Goal: Contribute content

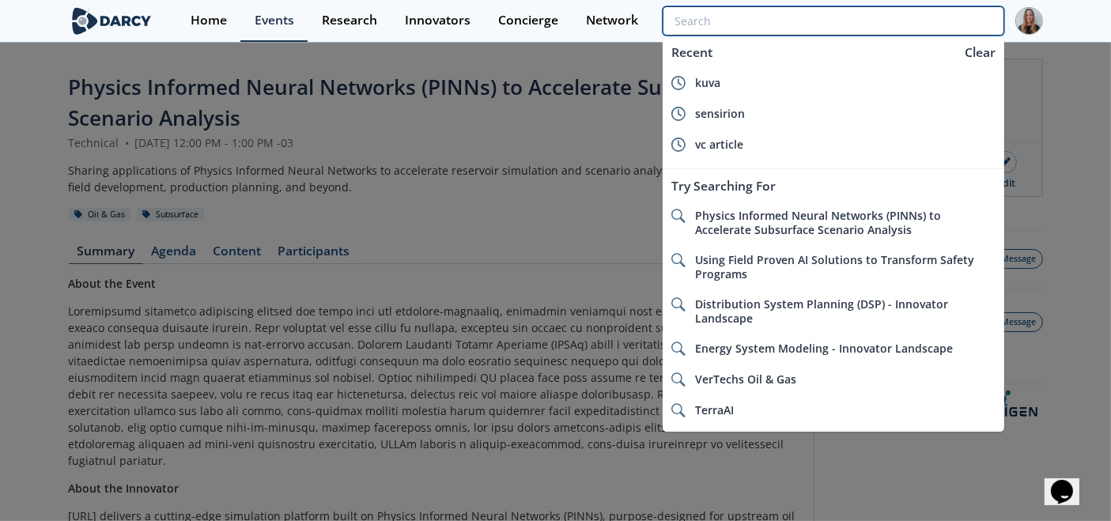
click at [888, 25] on input "search" at bounding box center [832, 20] width 341 height 29
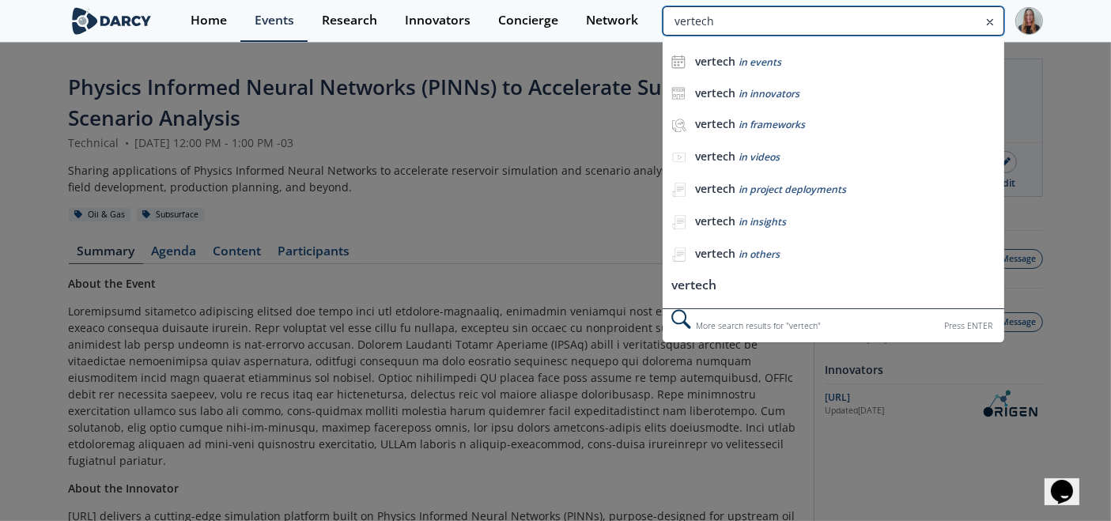
type input "vertech"
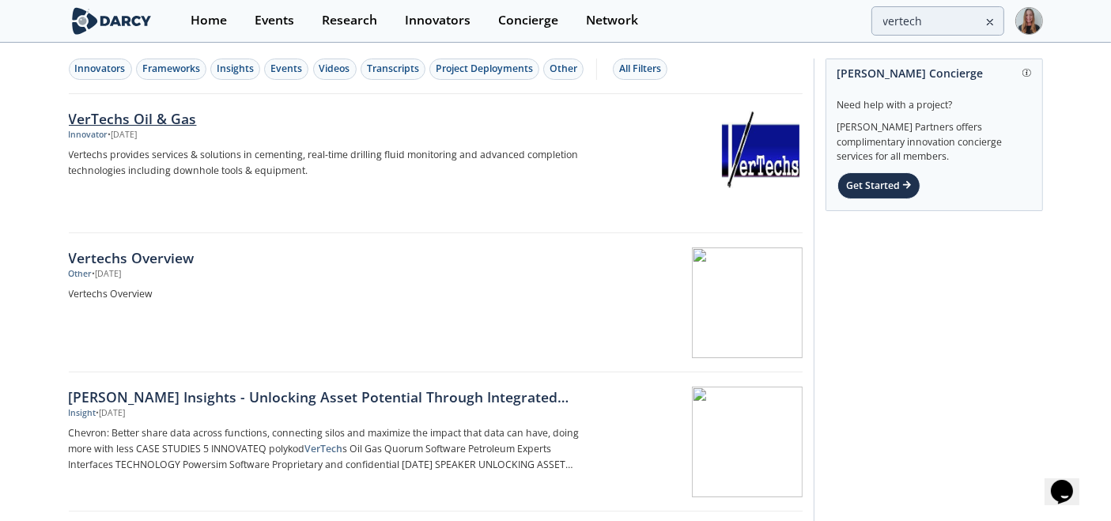
click at [138, 134] on div "• [DATE]" at bounding box center [122, 135] width 29 height 13
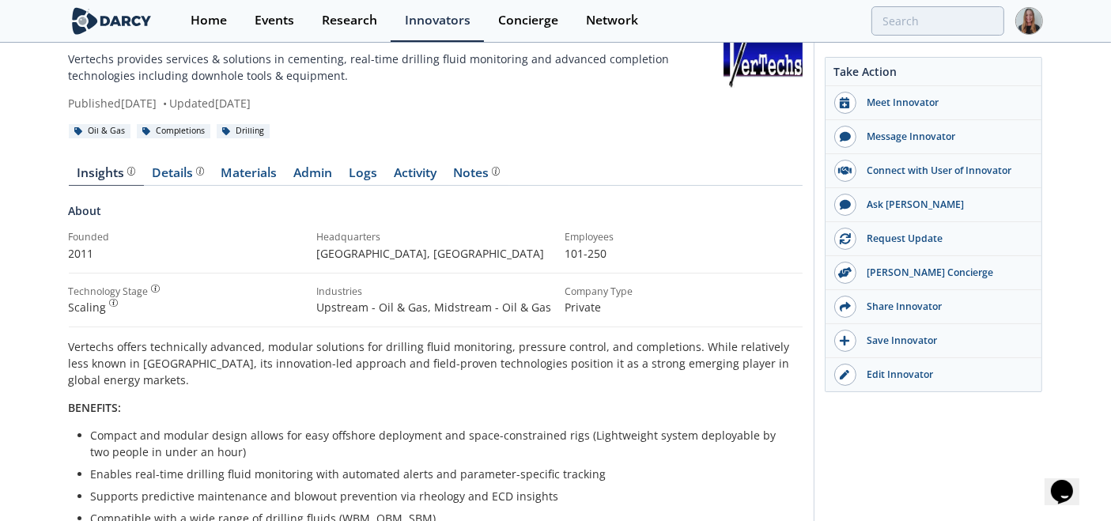
scroll to position [61, 0]
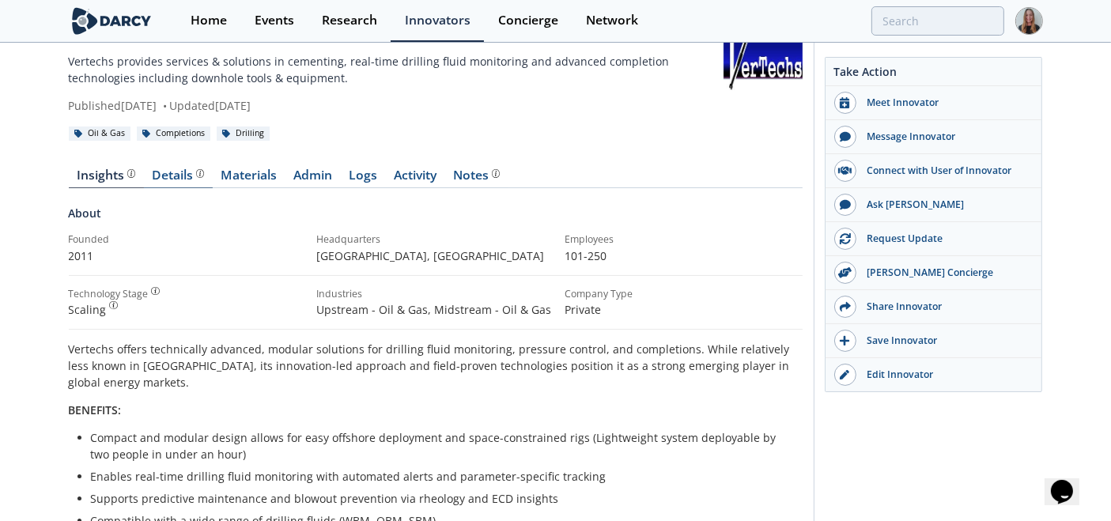
click at [177, 181] on div "Details" at bounding box center [178, 175] width 52 height 13
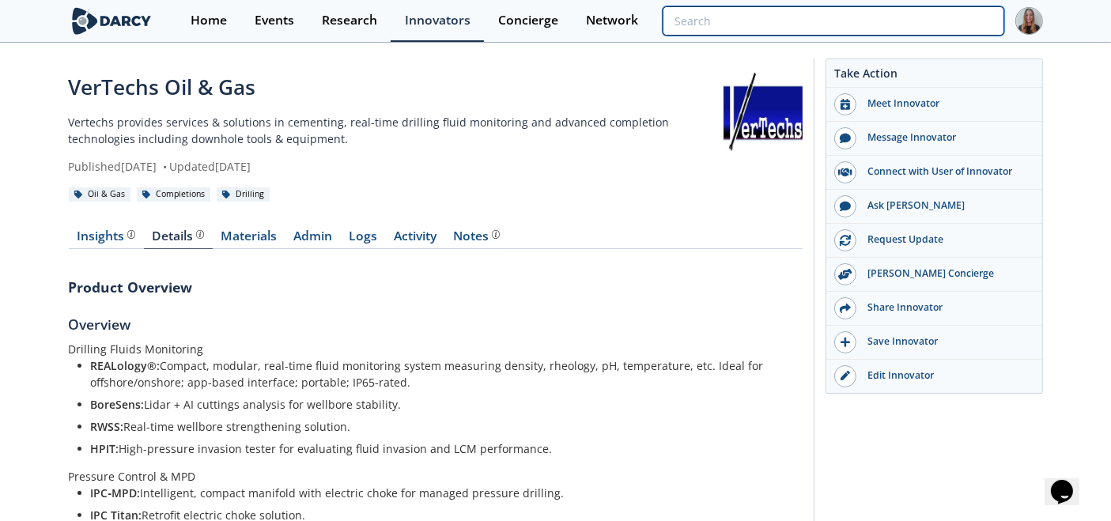
click at [964, 12] on input "search" at bounding box center [832, 20] width 341 height 29
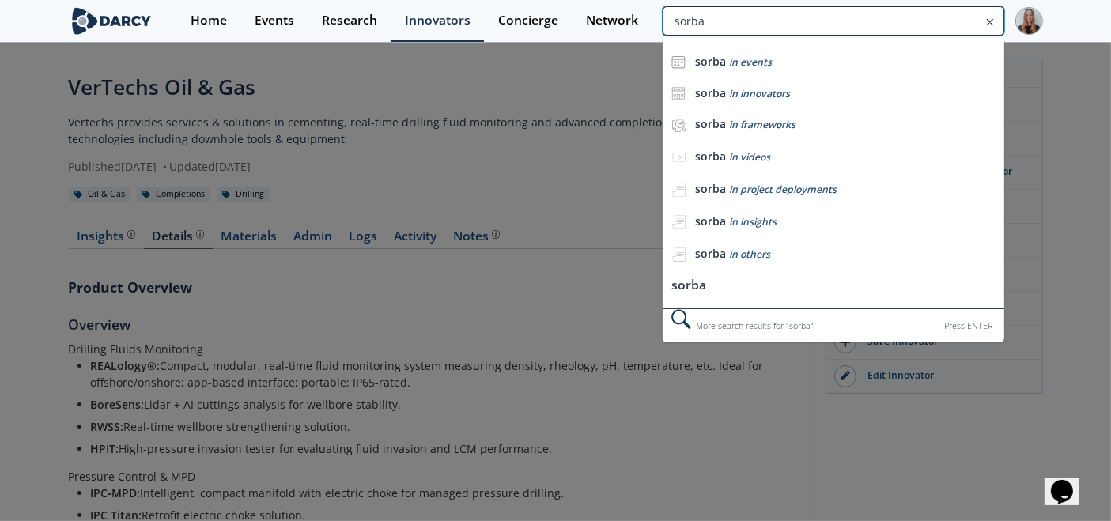
type input "sorba"
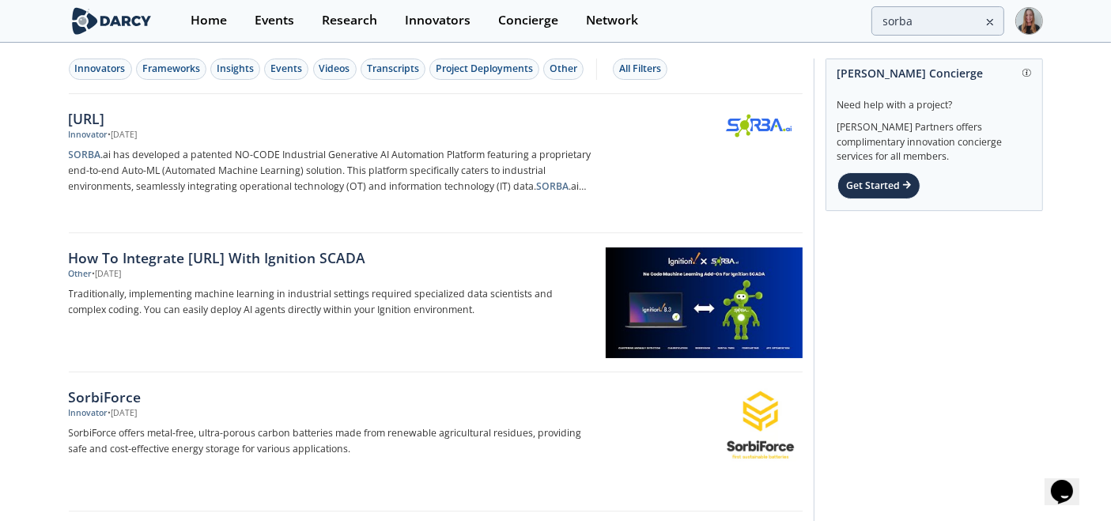
click at [138, 130] on div "• [DATE]" at bounding box center [122, 135] width 29 height 13
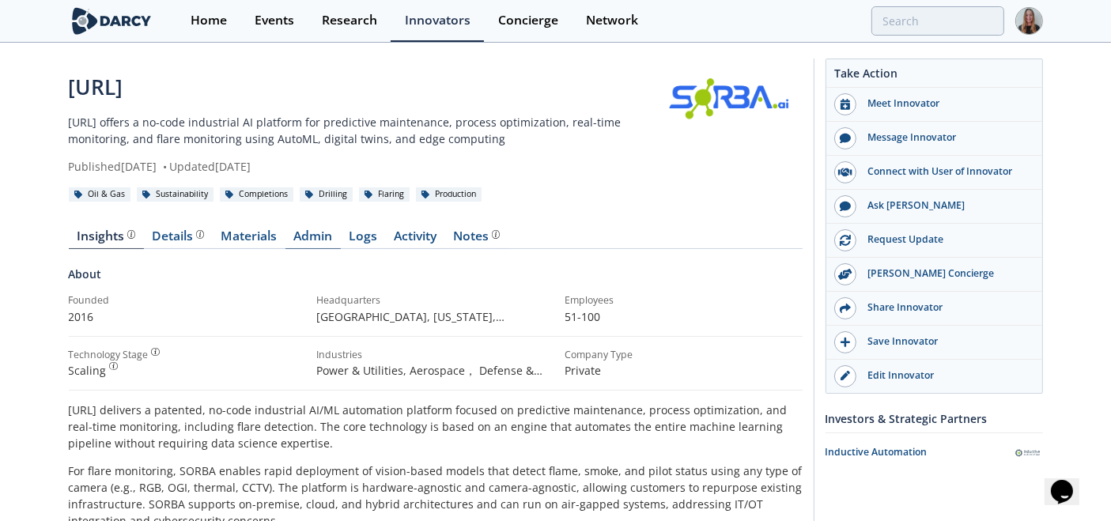
click at [326, 239] on link "Admin" at bounding box center [312, 239] width 55 height 19
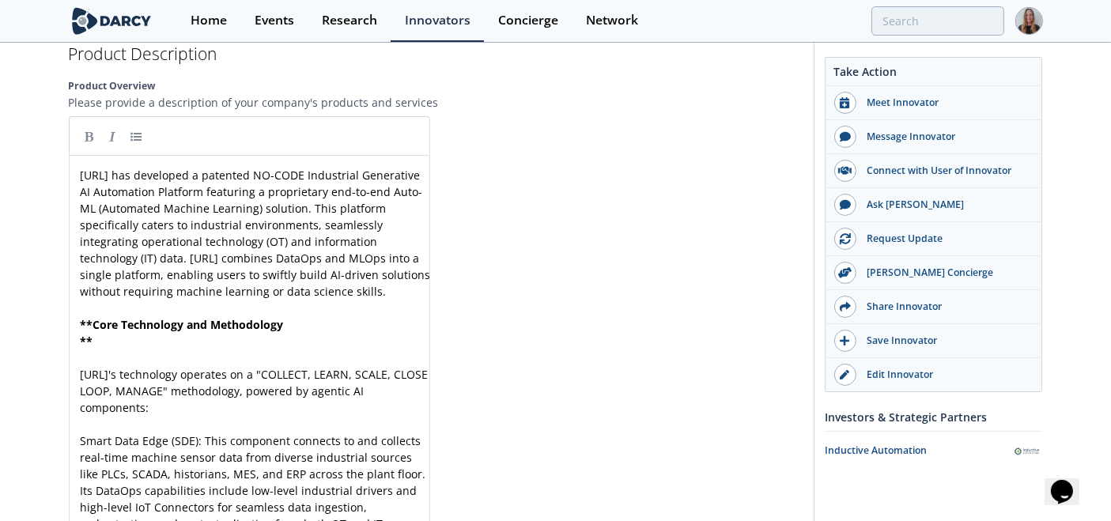
scroll to position [1972, 0]
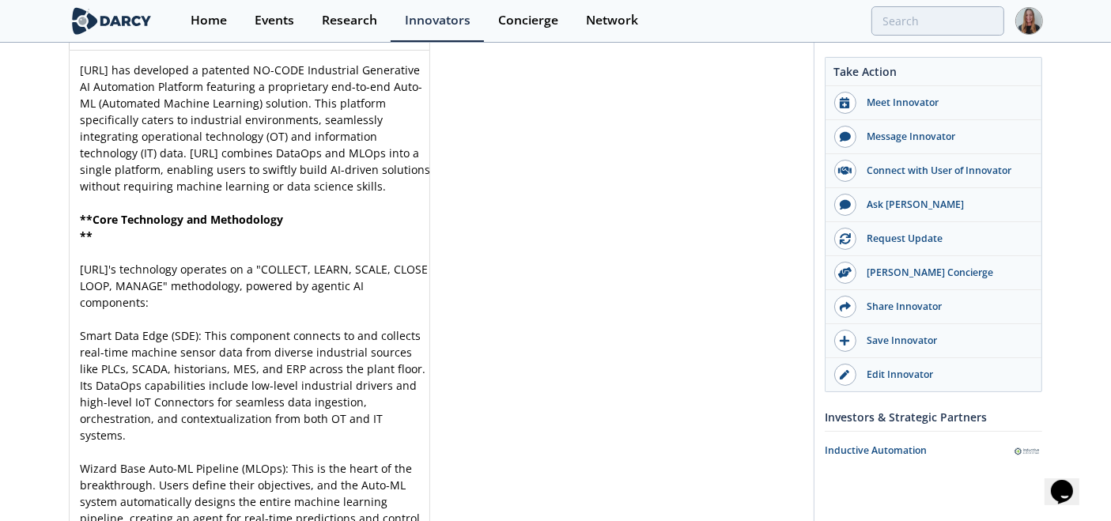
drag, startPoint x: 289, startPoint y: 226, endPoint x: 469, endPoint y: 238, distance: 179.8
click at [290, 226] on pre "** Core Technology and Methodology" at bounding box center [255, 219] width 357 height 17
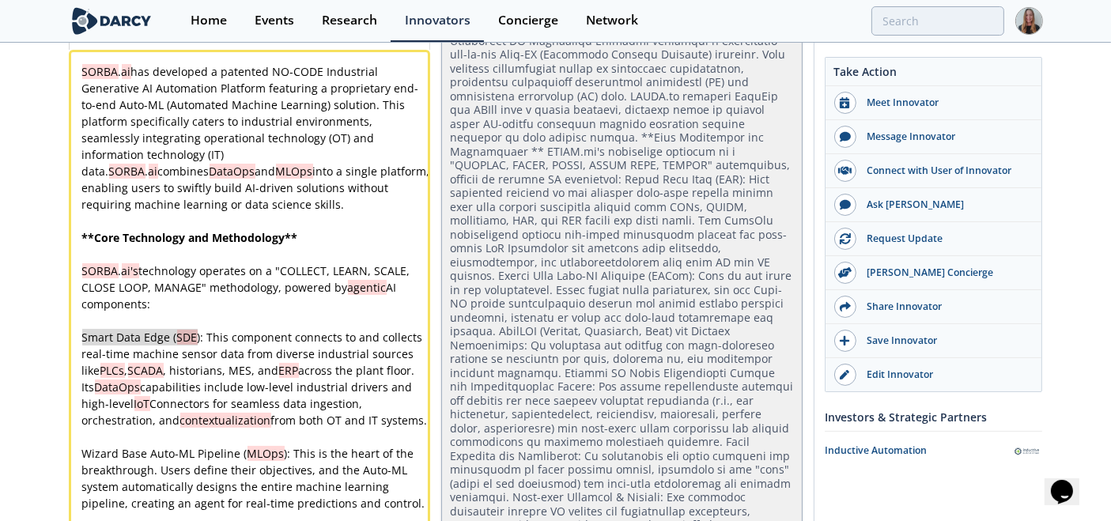
drag, startPoint x: 82, startPoint y: 319, endPoint x: 196, endPoint y: 324, distance: 114.0
type textarea "Smart Data Edge (SDE)"
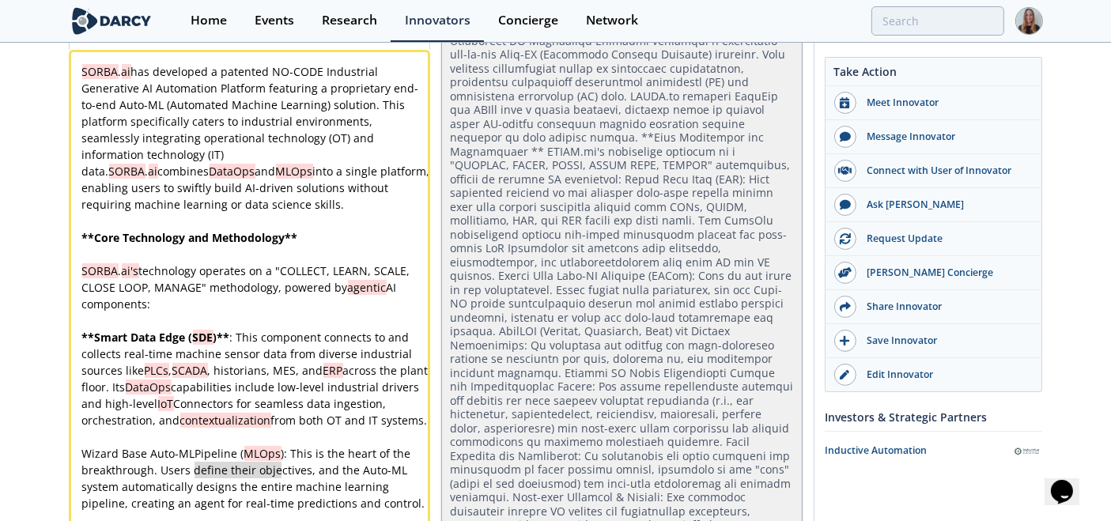
type textarea "Wizard Base Auto-ML Pipeline (MLOps)"
drag, startPoint x: 282, startPoint y: 462, endPoint x: 72, endPoint y: 462, distance: 210.3
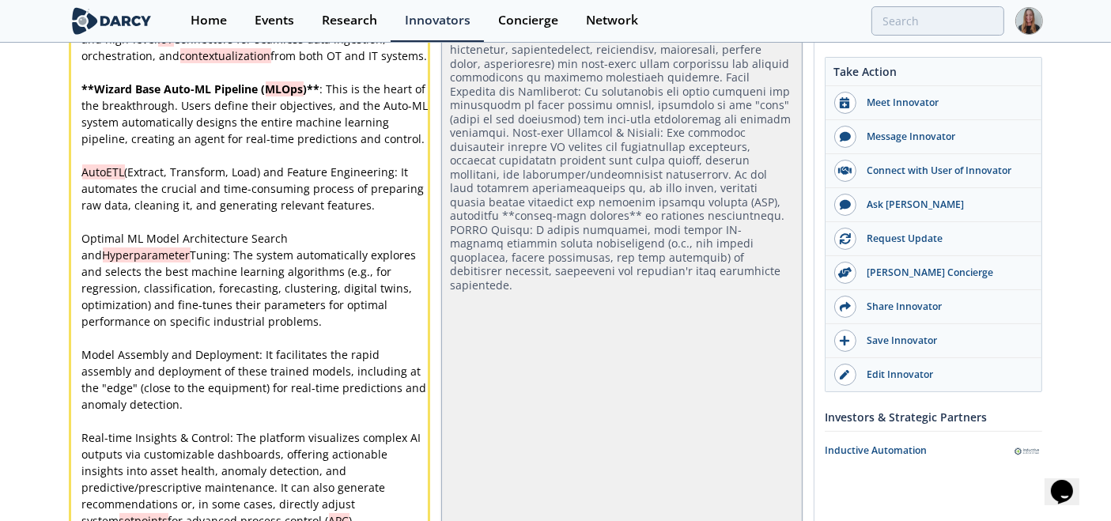
scroll to position [2345, 0]
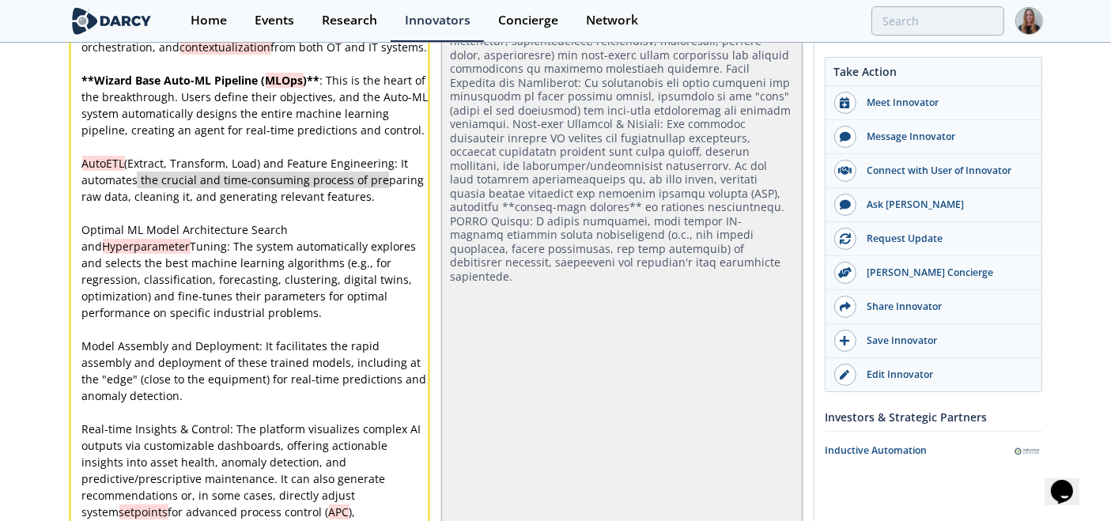
type textarea "AutoETL (Extract, Transform, Load) and Feature Engineering"
drag, startPoint x: 390, startPoint y: 170, endPoint x: 56, endPoint y: 172, distance: 333.6
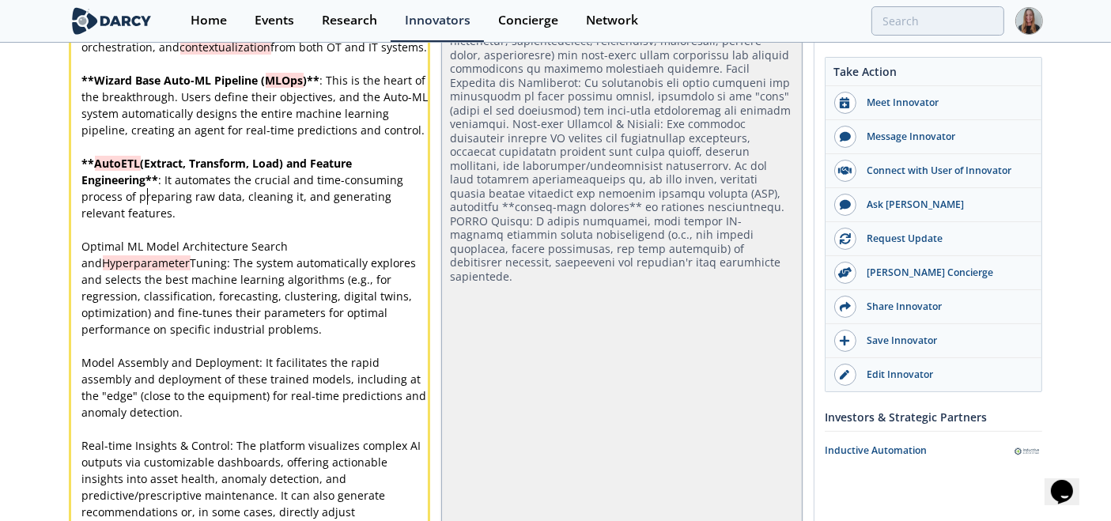
scroll to position [0, 0]
type textarea "Optimal ML Model Architecture Search and Hyperparameter Tuning"
drag, startPoint x: 118, startPoint y: 268, endPoint x: 81, endPoint y: 248, distance: 42.1
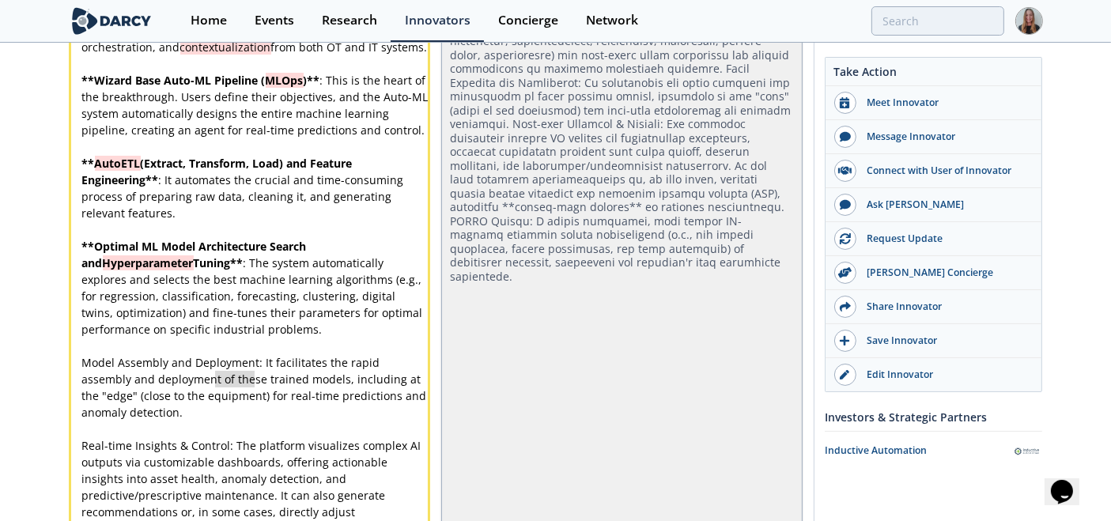
type textarea "Model Assembly and Deployment"
drag, startPoint x: 253, startPoint y: 371, endPoint x: -50, endPoint y: 371, distance: 302.7
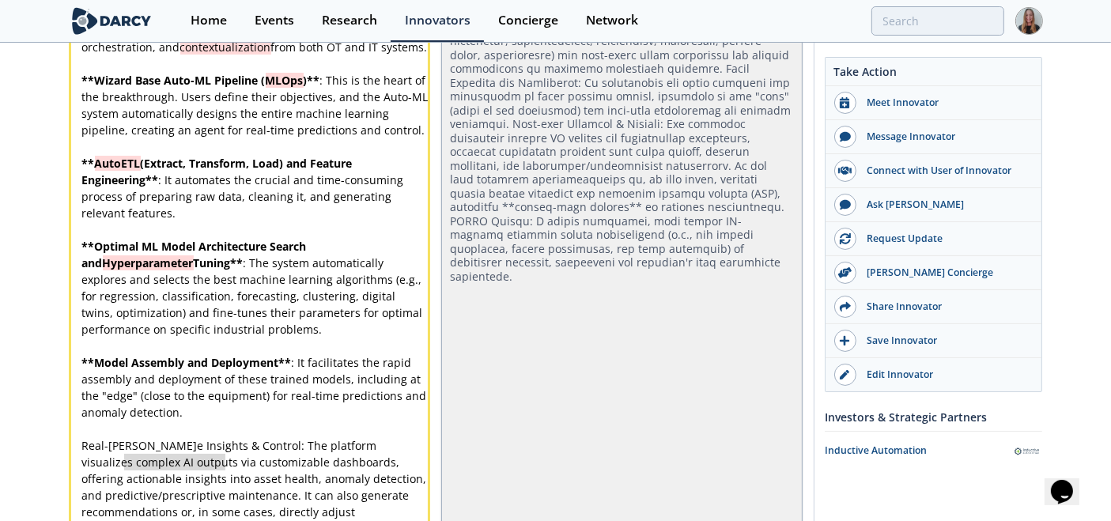
type textarea "Real-time Insights & Control"
drag, startPoint x: 225, startPoint y: 451, endPoint x: -18, endPoint y: 446, distance: 243.5
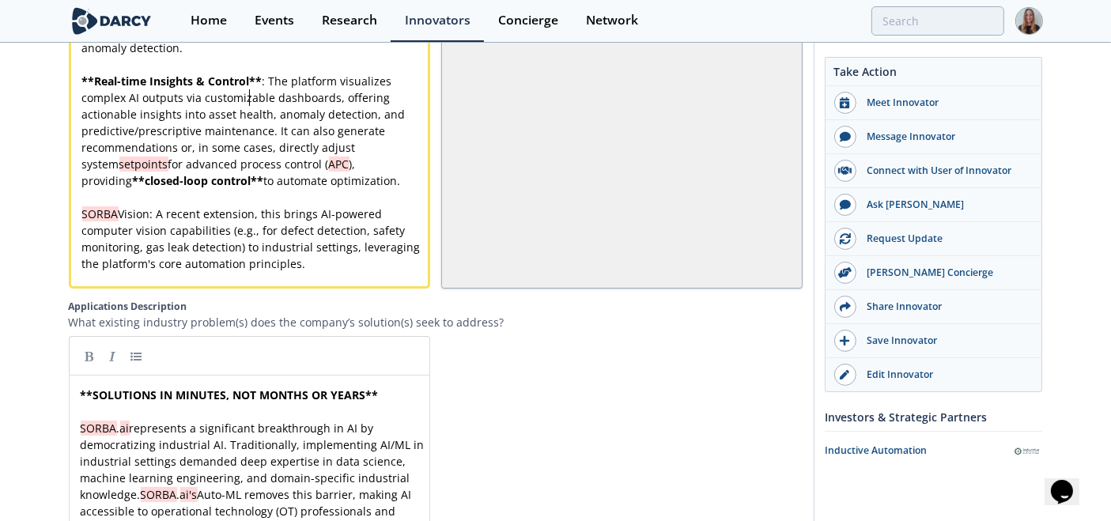
scroll to position [2719, 0]
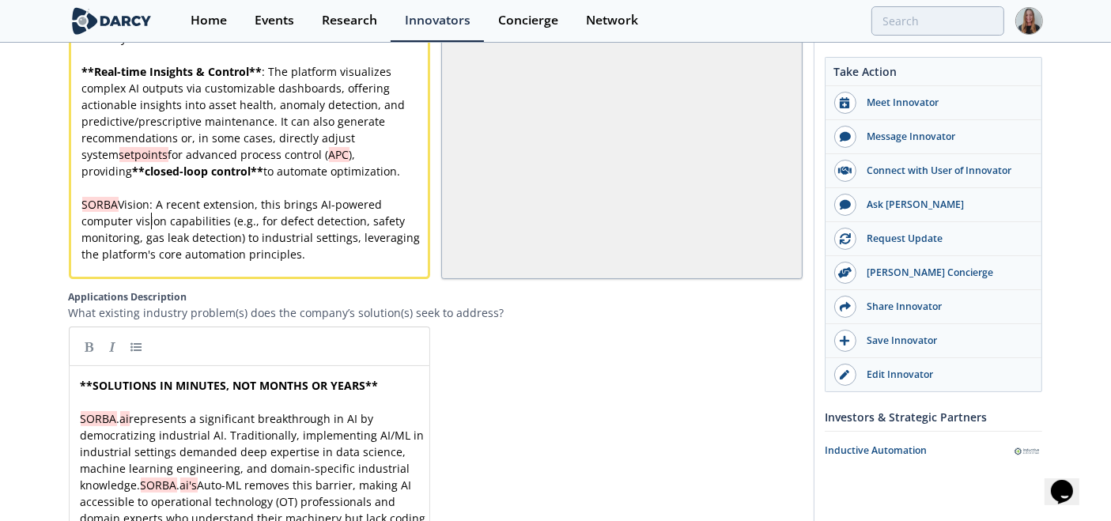
type textarea "SORBA Vision"
drag, startPoint x: 149, startPoint y: 212, endPoint x: 62, endPoint y: 212, distance: 86.2
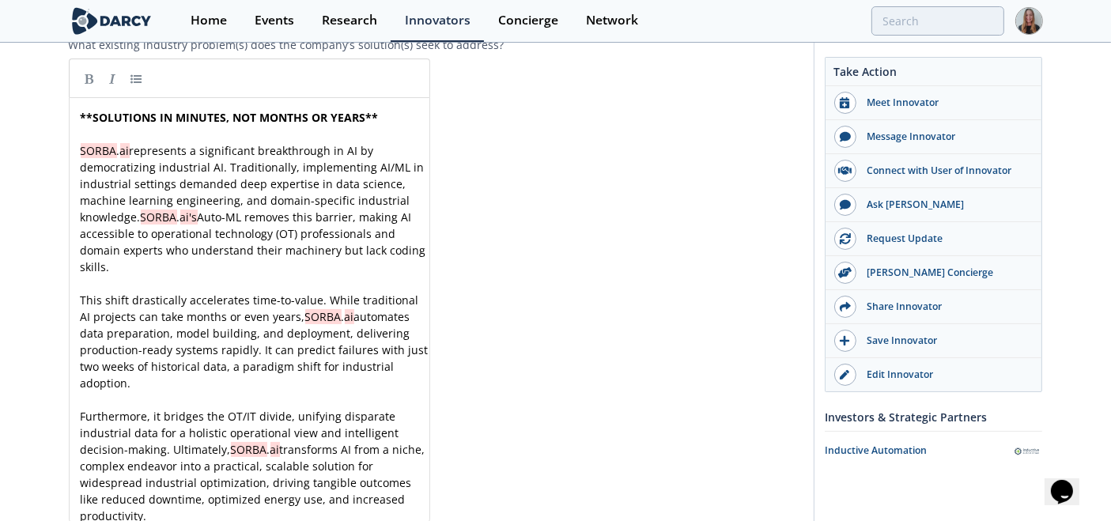
scroll to position [2996, 0]
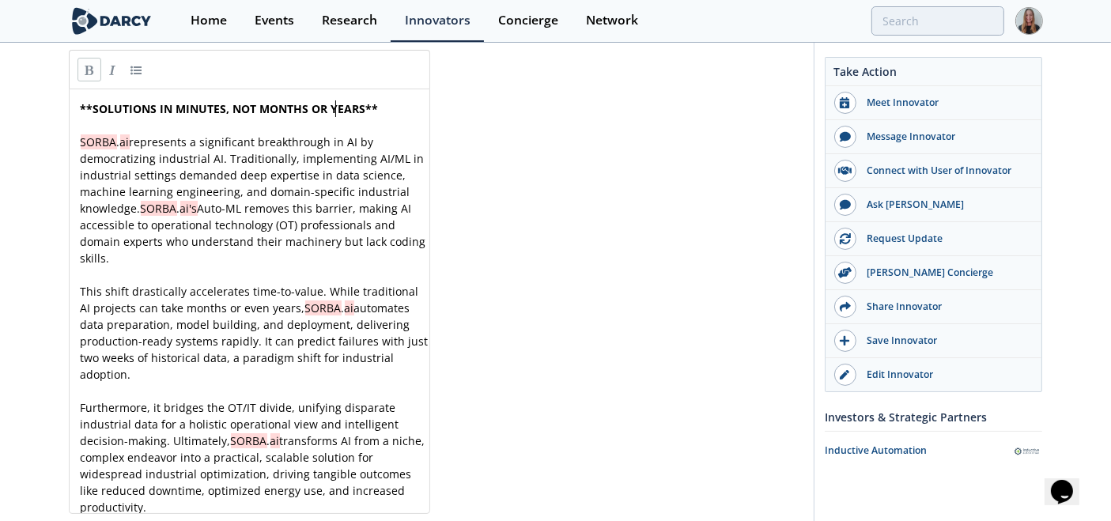
click at [335, 112] on div "xxxxxxxxxx ** SOLUTIONS IN MINUTES, NOT MONTHS OR YEARS ** ​ SORBA . ai represe…" at bounding box center [255, 307] width 357 height 415
type textarea "**SOLUTIONS IN MINUTES, NOT MONTHS OR YEARS**"
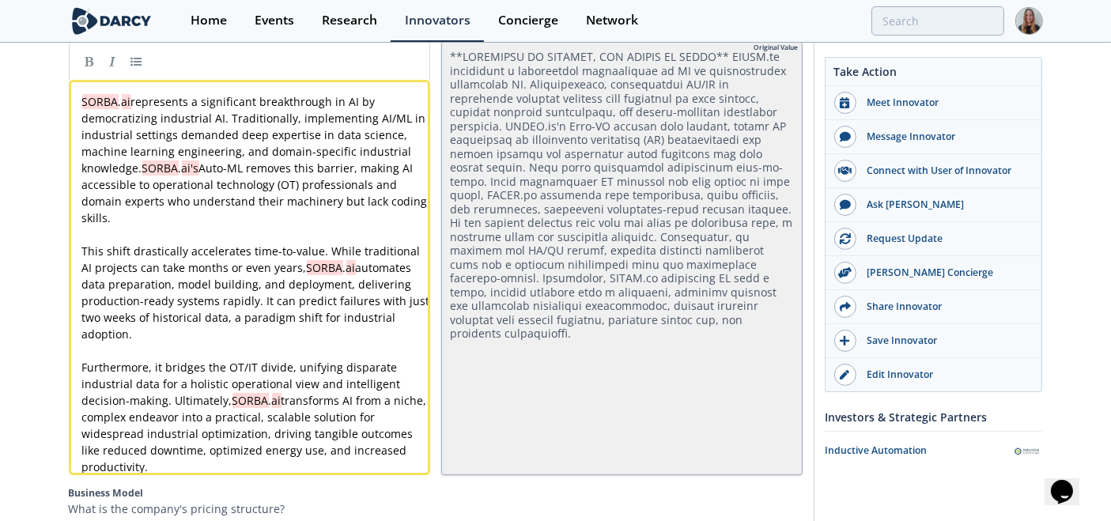
scroll to position [3012, 0]
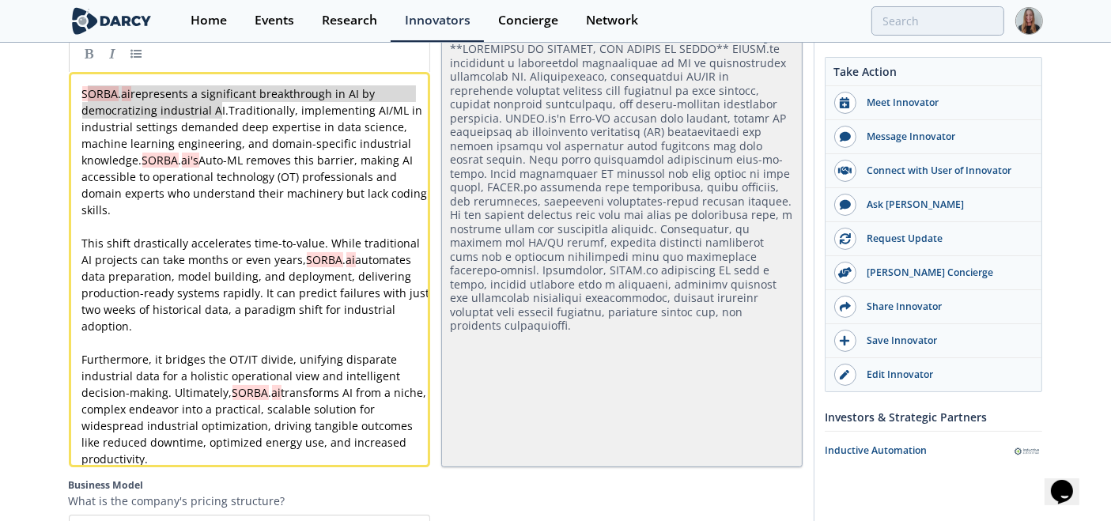
type textarea "[URL] represents a significant breakthrough in AI by democratizing industrial A…"
drag, startPoint x: 223, startPoint y: 119, endPoint x: 63, endPoint y: 90, distance: 162.2
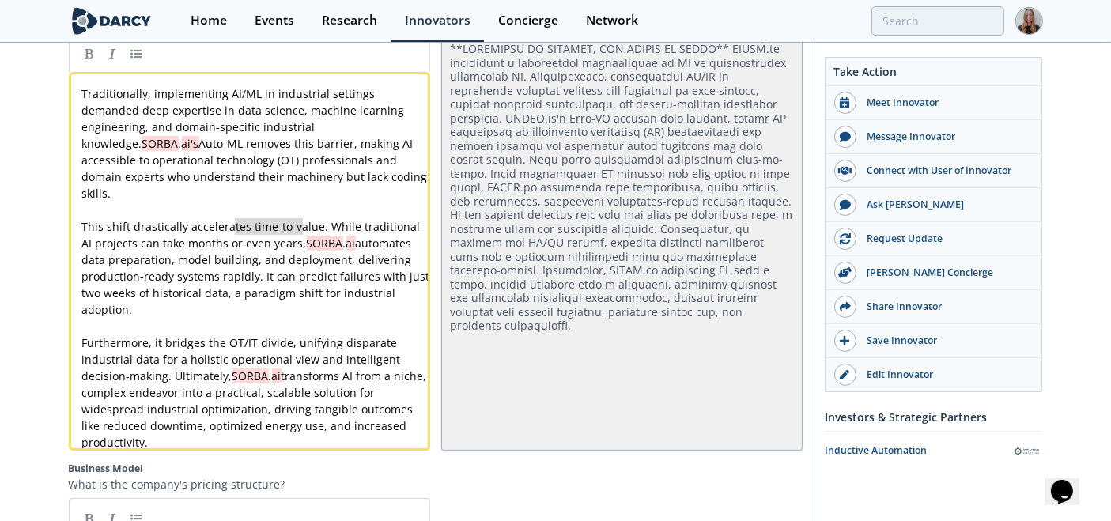
type textarea "This shift drastically accelerates time-to-value. While traditional AI projects…"
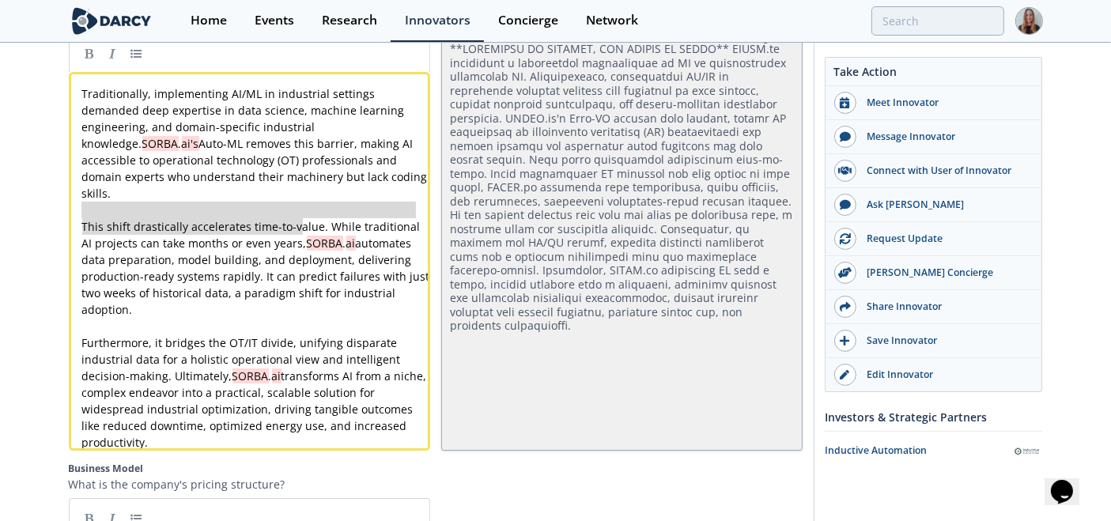
drag, startPoint x: 302, startPoint y: 229, endPoint x: 66, endPoint y: 204, distance: 237.7
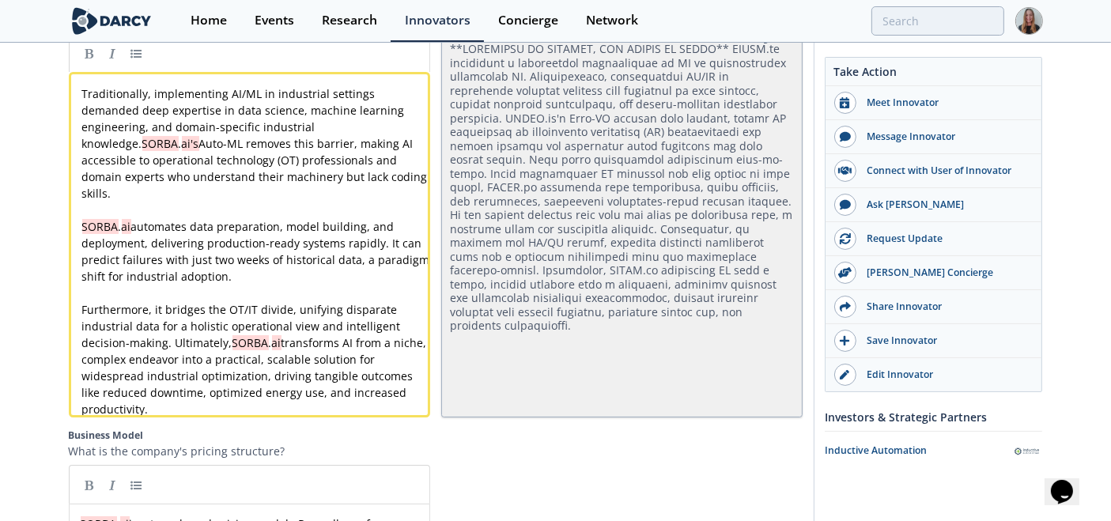
drag, startPoint x: 1108, startPoint y: 239, endPoint x: 1111, endPoint y: 254, distance: 15.3
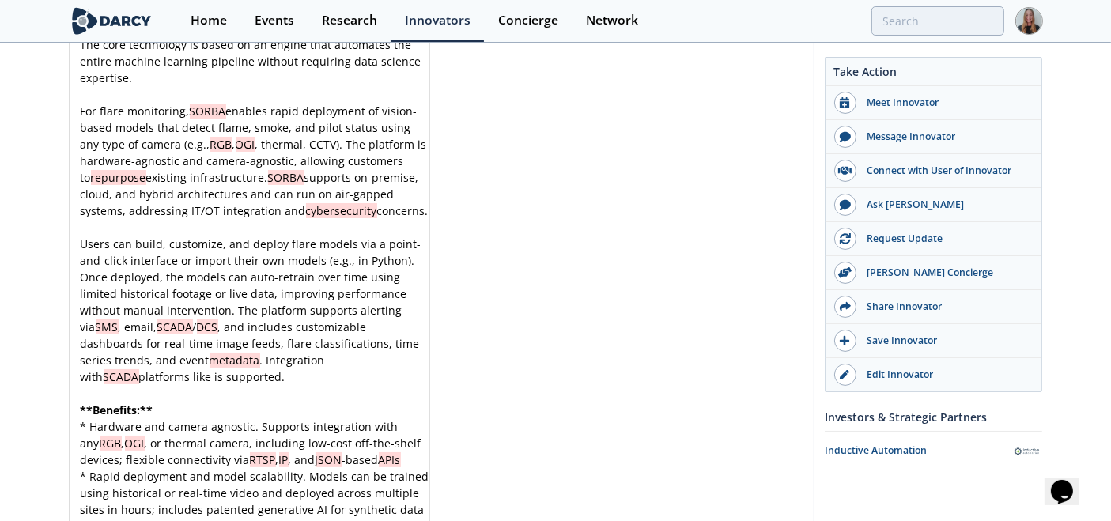
scroll to position [5455, 0]
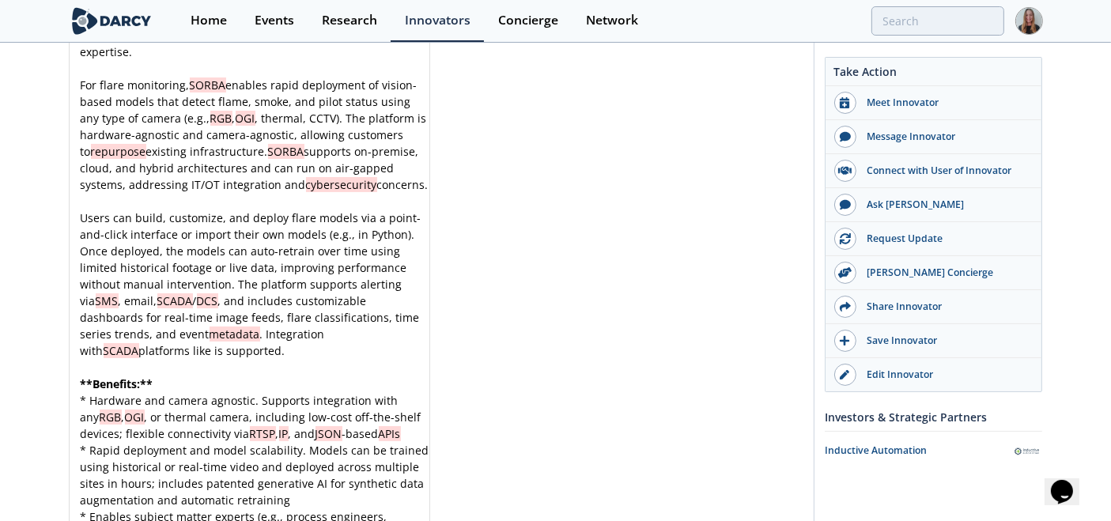
click at [275, 258] on span "Users can build, customize, and deploy flare models via a point-and-click inter…" at bounding box center [252, 284] width 342 height 148
type textarea "Users can build, customize, and deploy flare models via a point-and-click inter…"
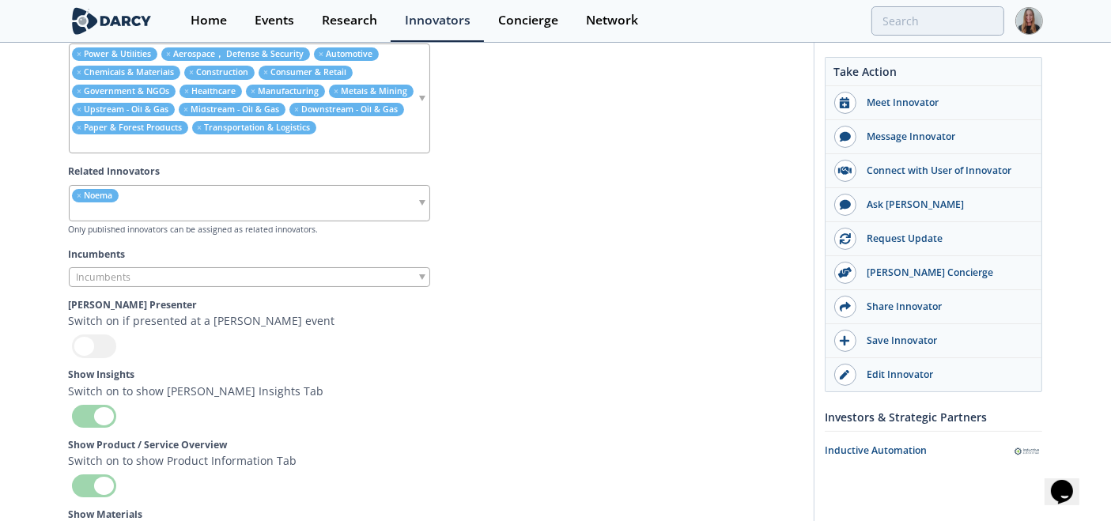
scroll to position [6571, 0]
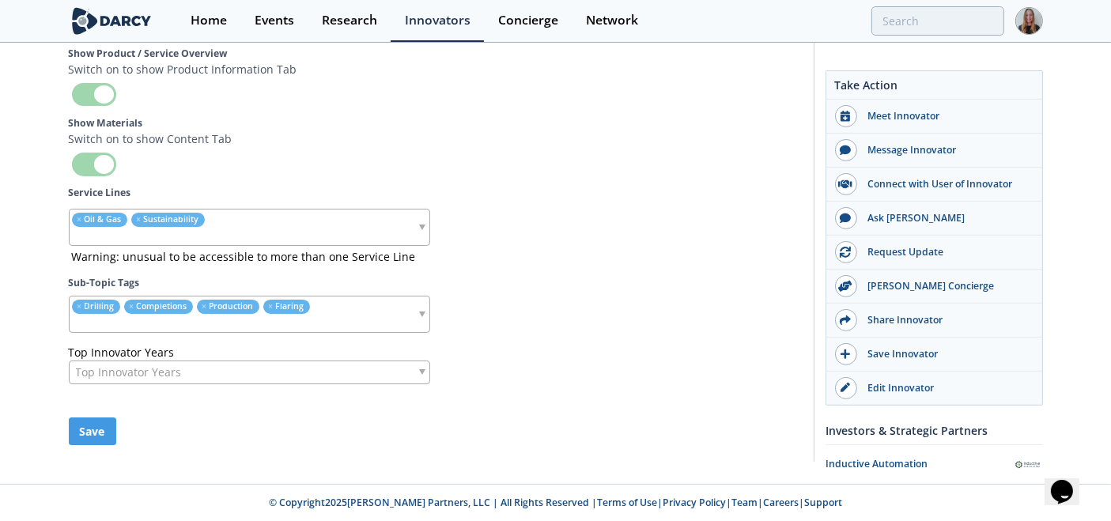
drag, startPoint x: 1111, startPoint y: 292, endPoint x: 36, endPoint y: 41, distance: 1103.2
click at [109, 436] on button "Save" at bounding box center [92, 431] width 47 height 28
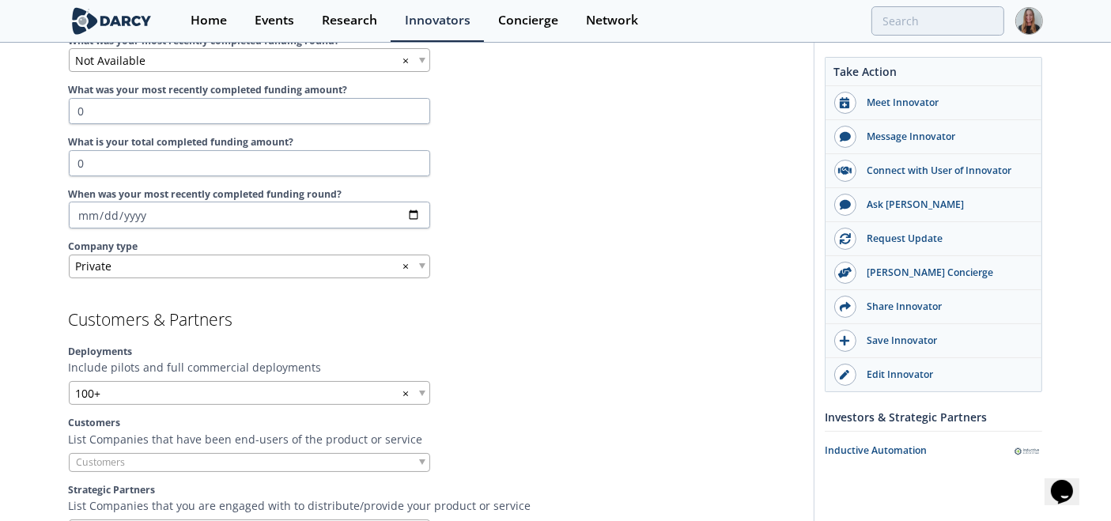
scroll to position [729, 0]
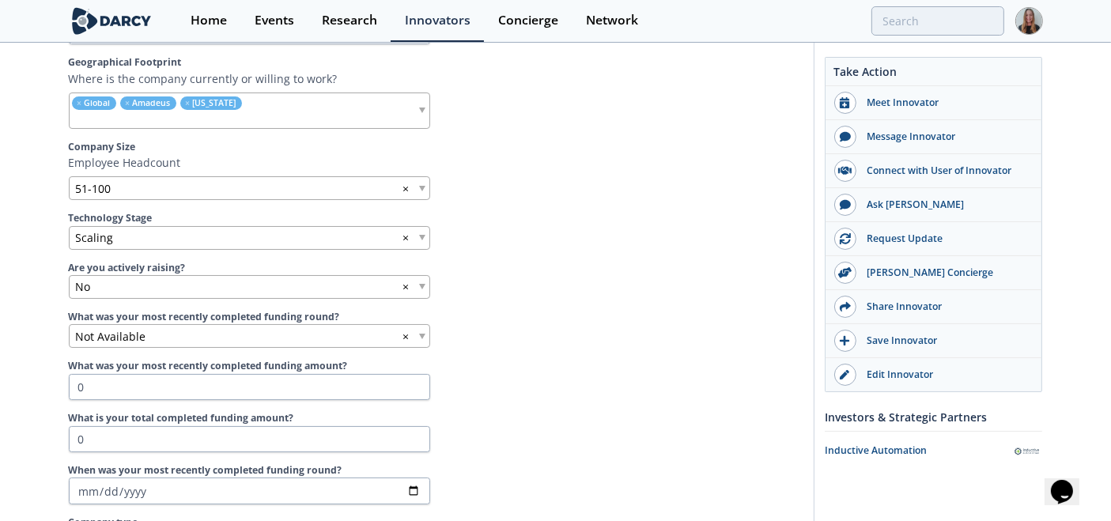
click at [249, 251] on section "Company Info Introductory Video Please provide an intro video to your company t…" at bounding box center [436, 92] width 734 height 926
click at [257, 243] on div "Scaling ×" at bounding box center [249, 238] width 361 height 24
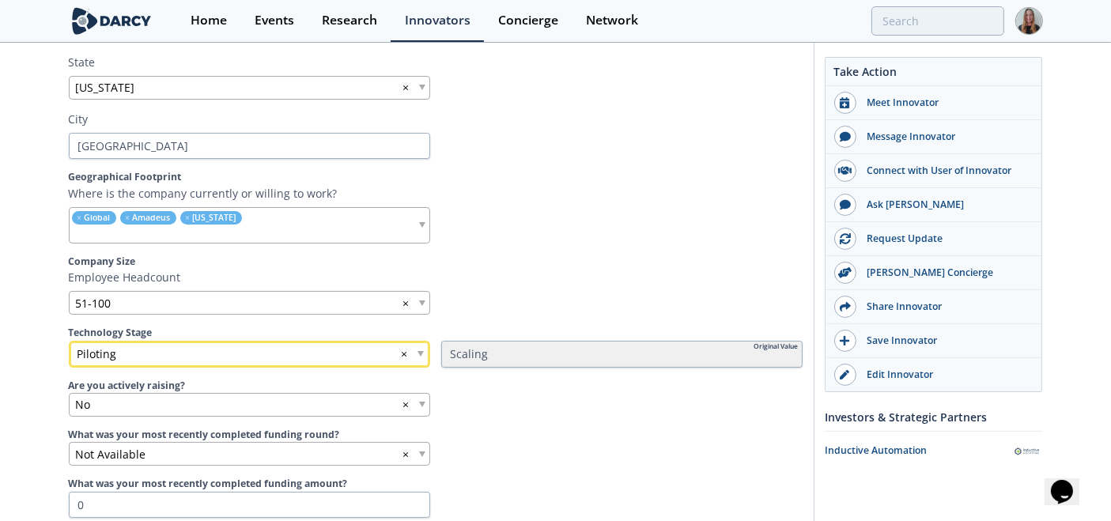
scroll to position [605, 0]
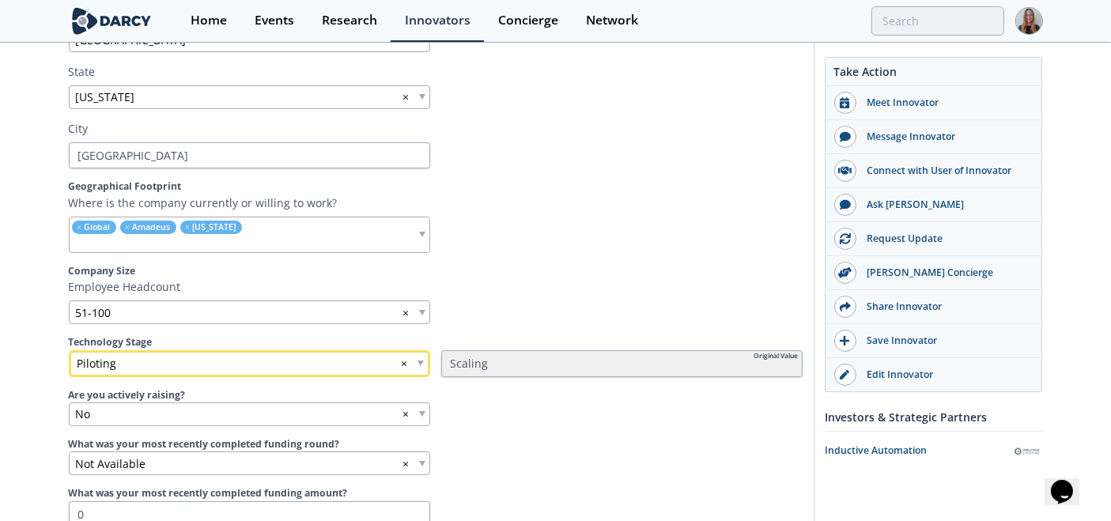
click at [204, 356] on div "Piloting ×" at bounding box center [249, 363] width 361 height 27
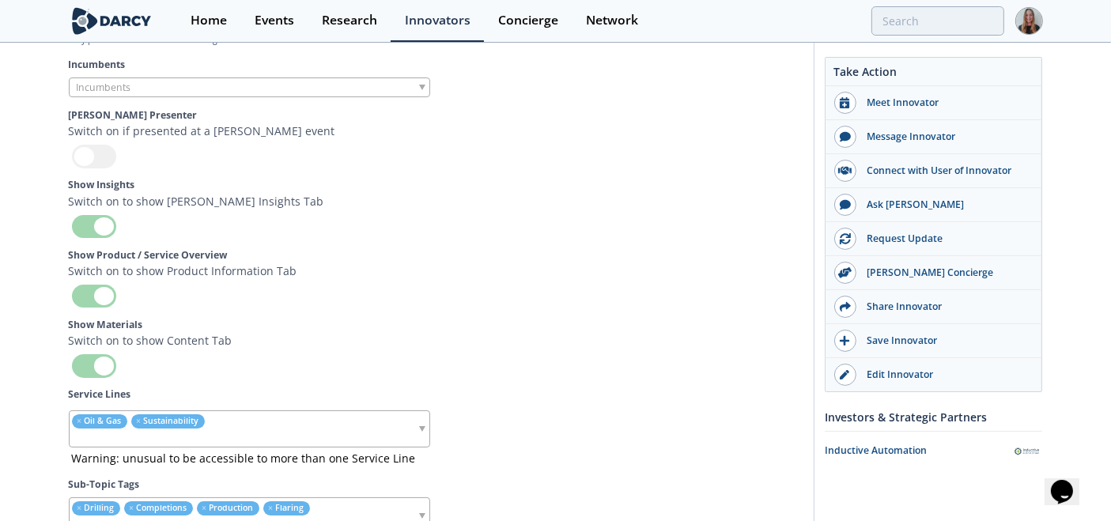
scroll to position [6564, 0]
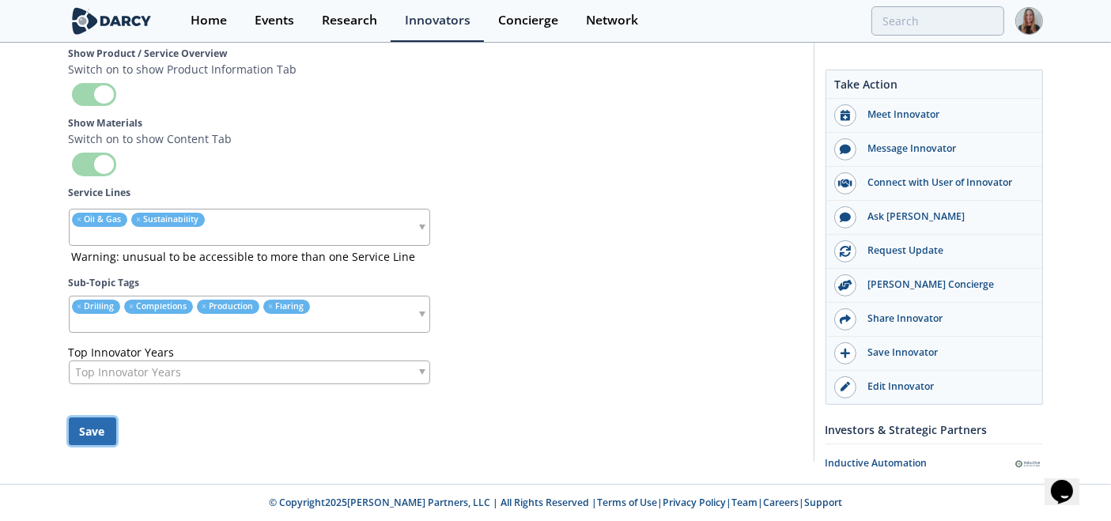
click at [96, 423] on button "Save" at bounding box center [92, 431] width 47 height 28
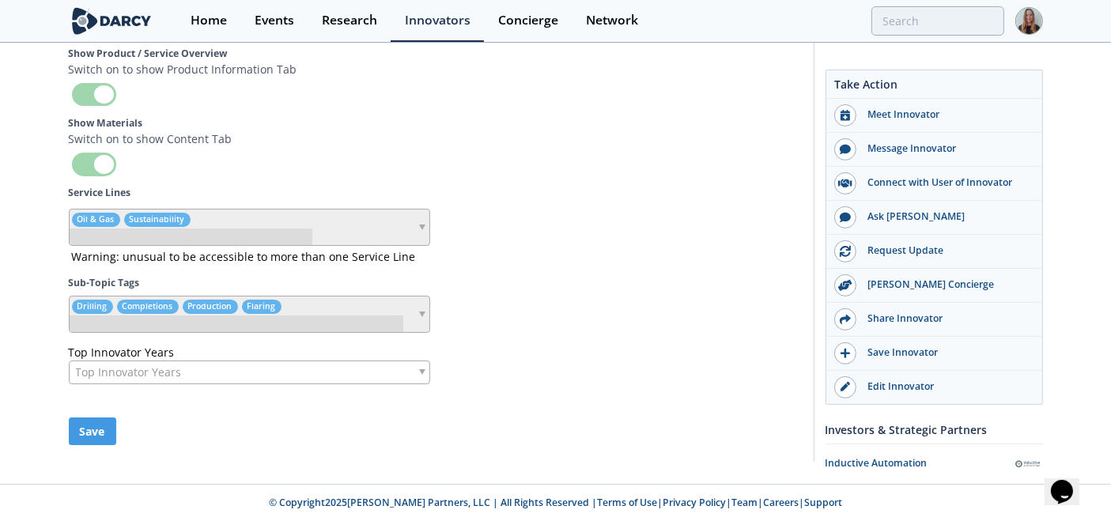
scroll to position [6561, 0]
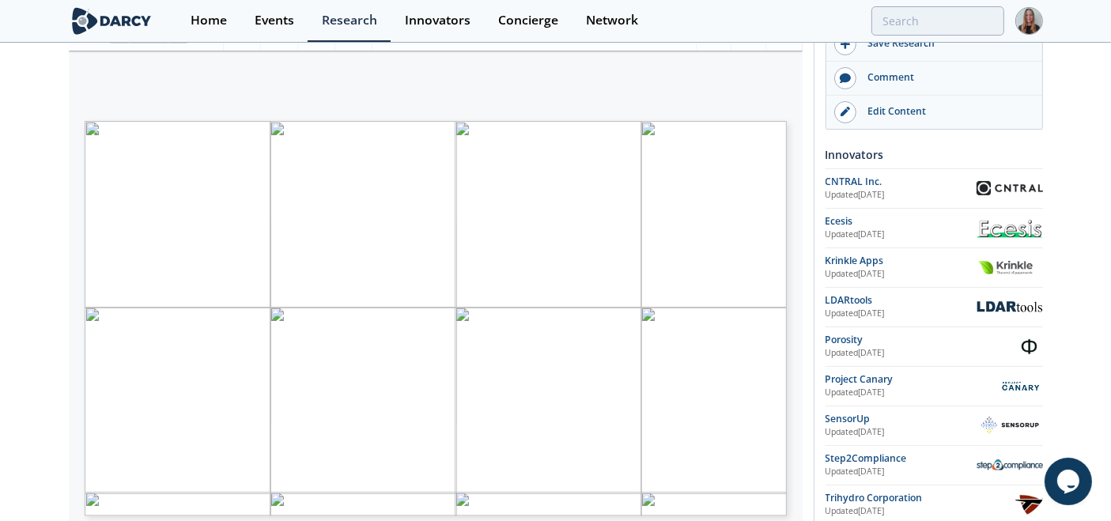
scroll to position [255, 0]
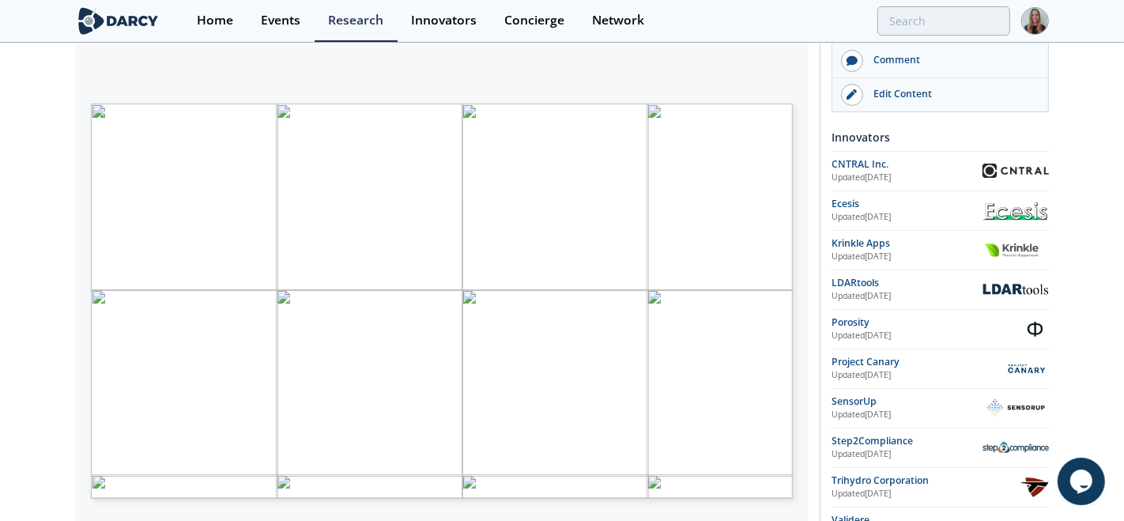
drag, startPoint x: 213, startPoint y: 435, endPoint x: 227, endPoint y: 439, distance: 14.2
click at [227, 439] on span "Page 1" at bounding box center [608, 475] width 1039 height 482
click at [221, 436] on span "○" at bounding box center [218, 432] width 6 height 8
